Goal: Task Accomplishment & Management: Use online tool/utility

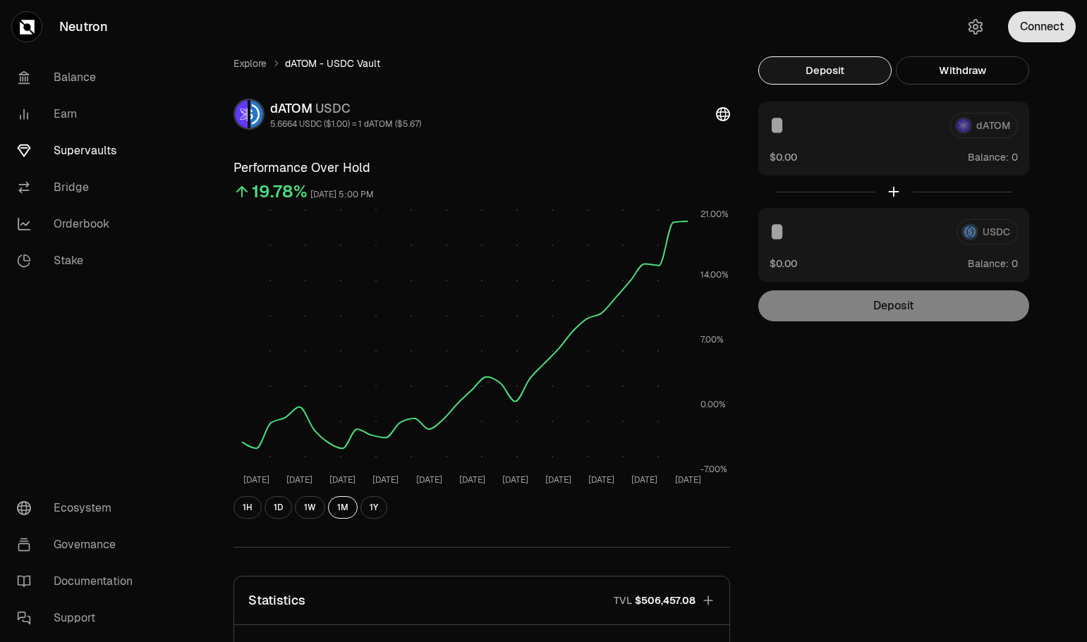
click at [1054, 35] on button "Connect" at bounding box center [1042, 26] width 68 height 31
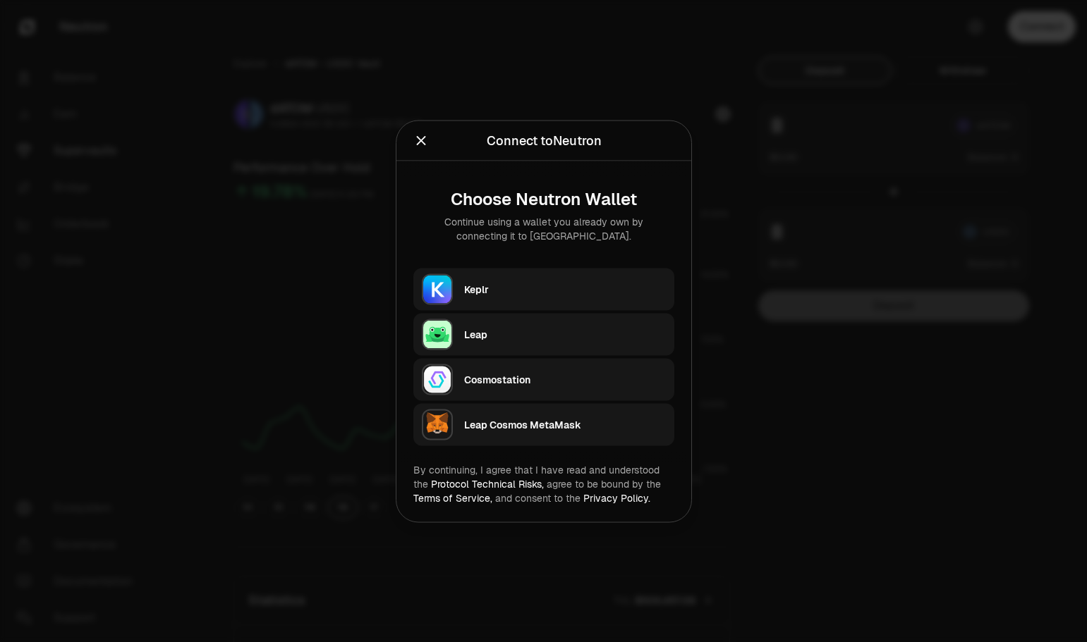
click at [535, 296] on div "Keplr" at bounding box center [565, 289] width 202 height 21
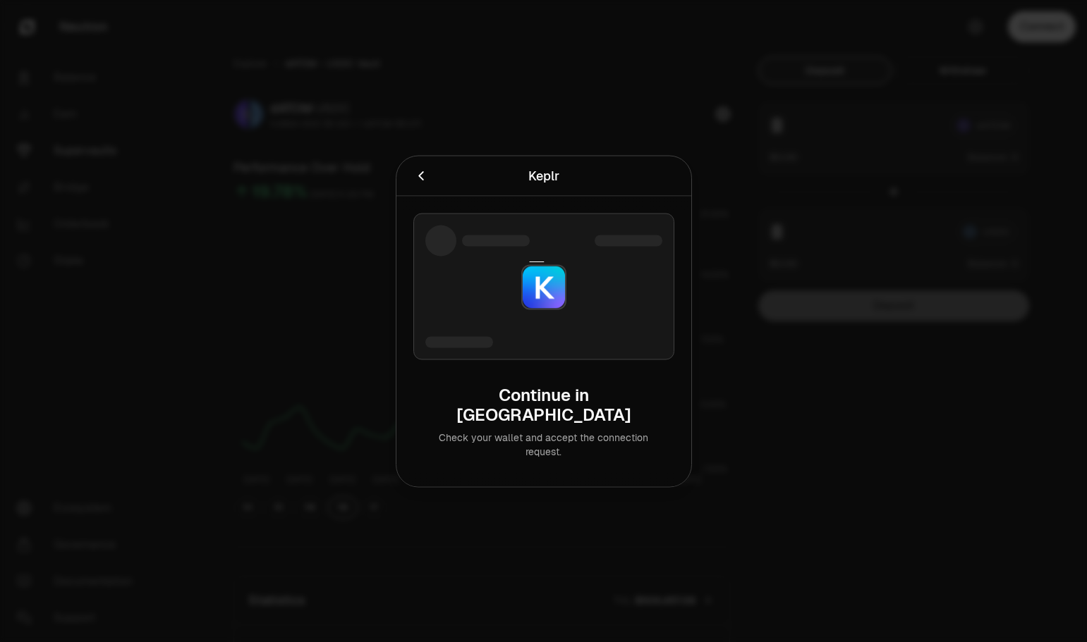
click at [1013, 489] on div at bounding box center [543, 321] width 1087 height 642
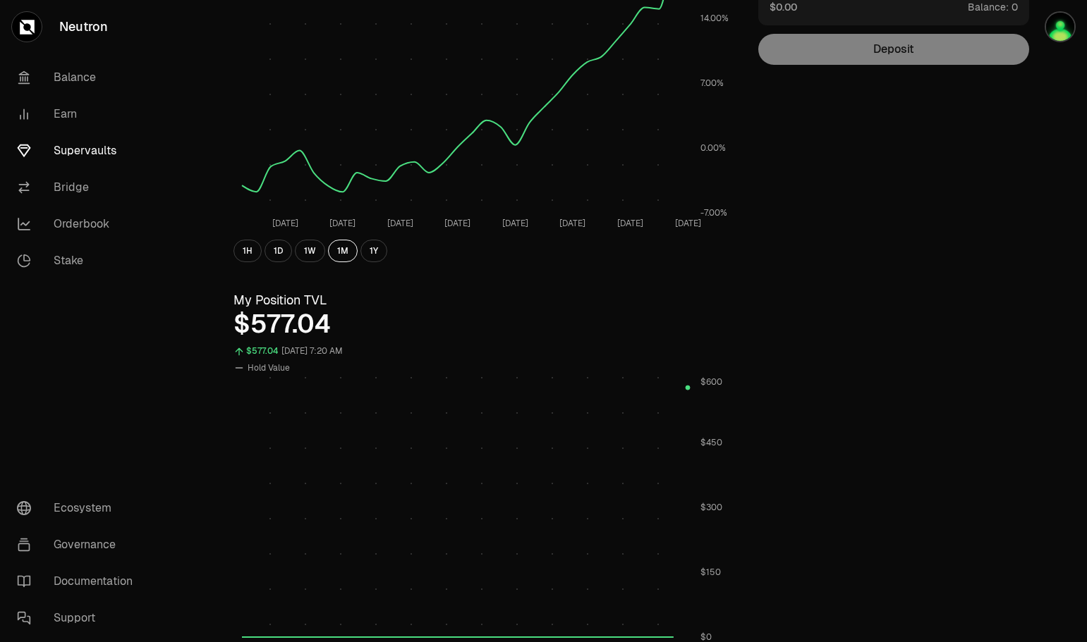
scroll to position [282, 0]
